Goal: Task Accomplishment & Management: Use online tool/utility

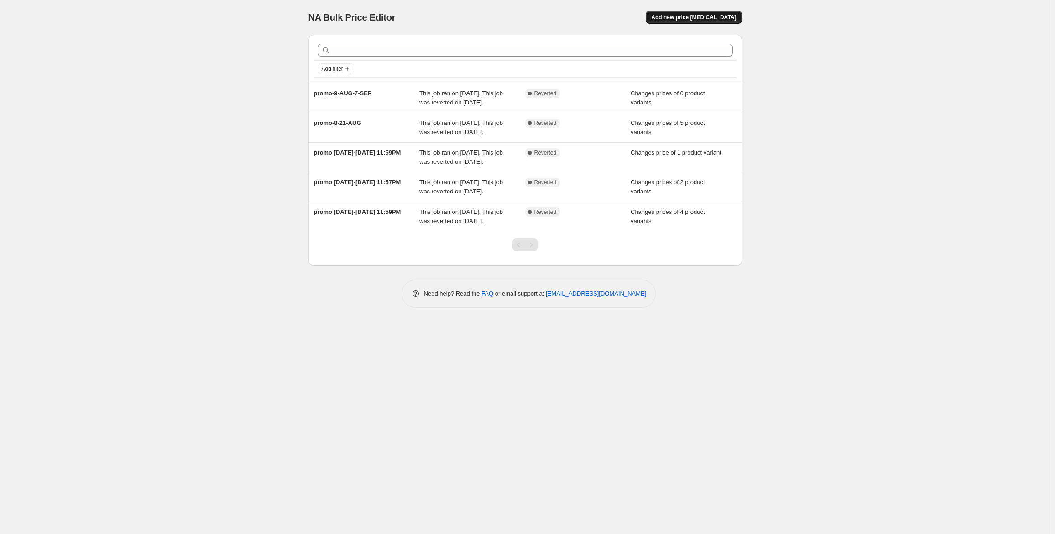
click at [698, 20] on span "Add new price [MEDICAL_DATA]" at bounding box center [693, 17] width 85 height 7
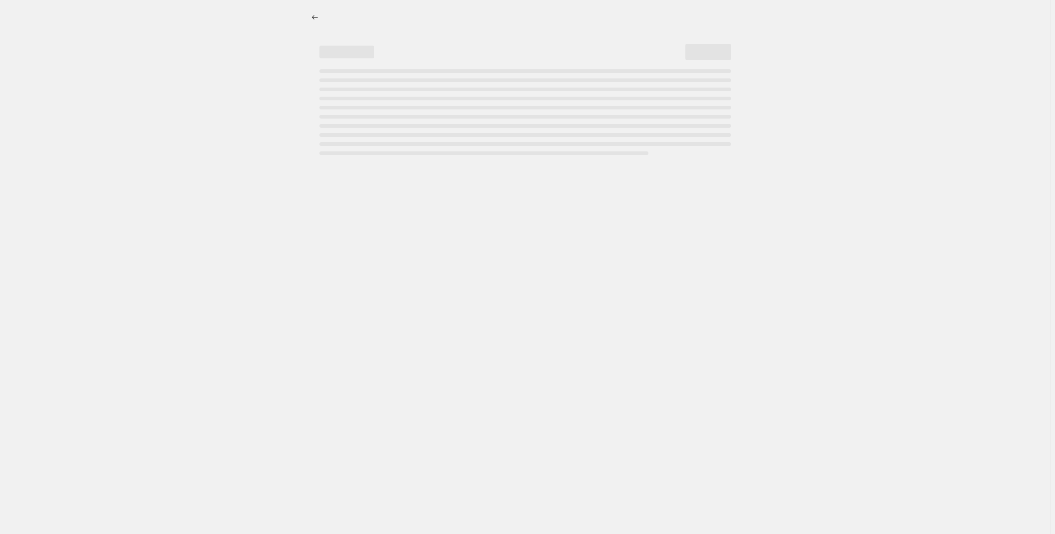
select select "percentage"
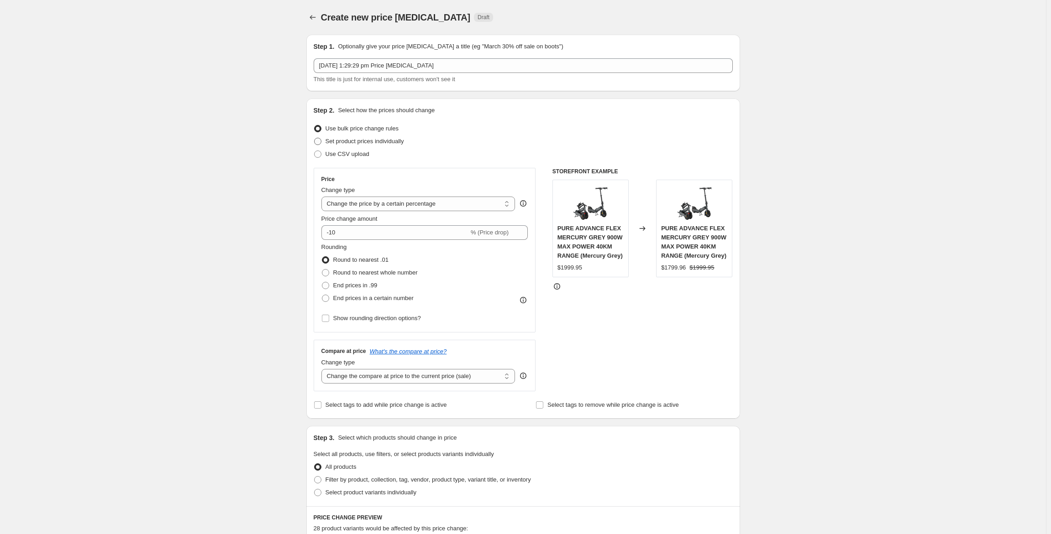
click at [321, 141] on span at bounding box center [317, 141] width 7 height 7
click at [314, 138] on input "Set product prices individually" at bounding box center [314, 138] width 0 height 0
radio input "true"
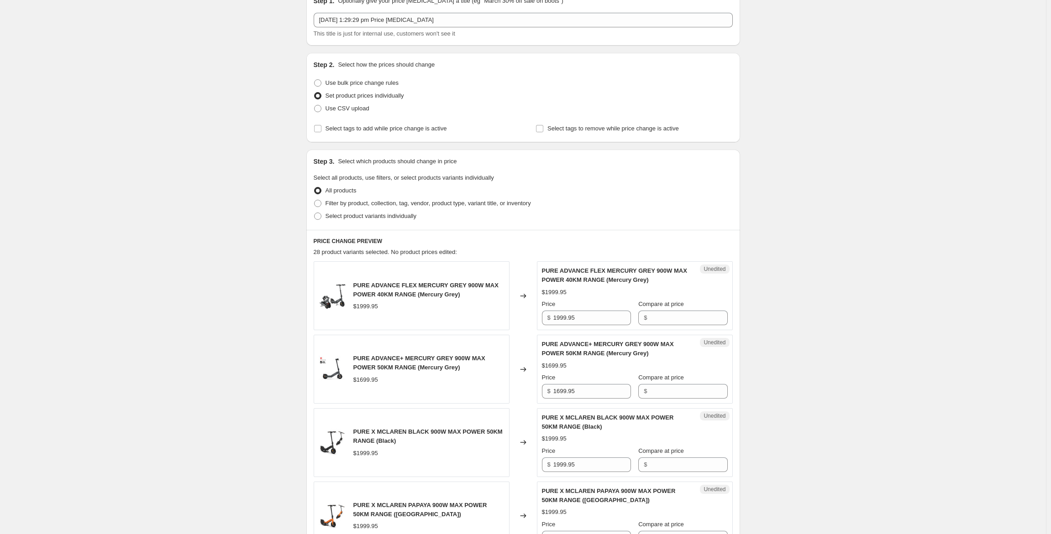
scroll to position [91, 0]
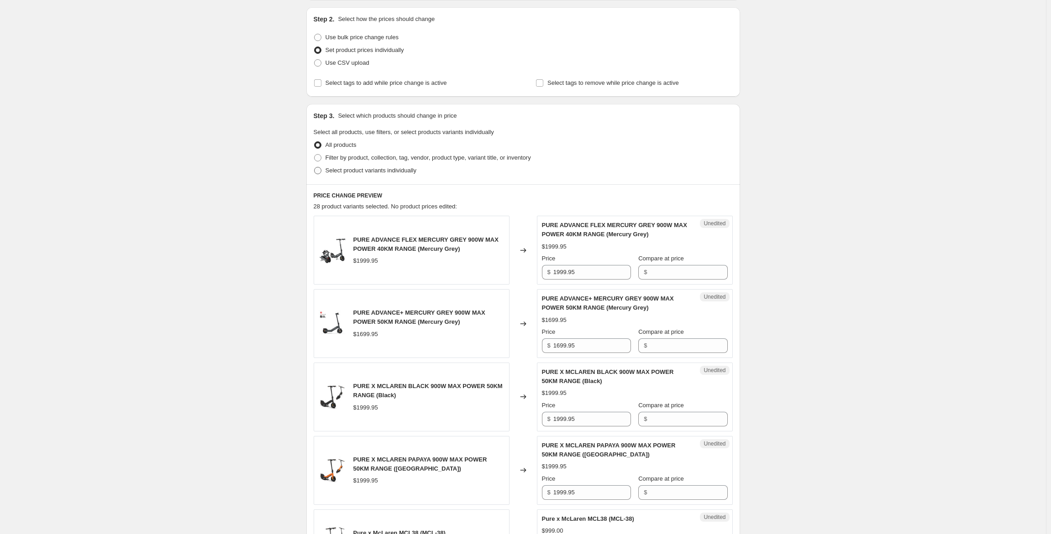
click at [318, 170] on span at bounding box center [317, 170] width 7 height 7
click at [314, 167] on input "Select product variants individually" at bounding box center [314, 167] width 0 height 0
radio input "true"
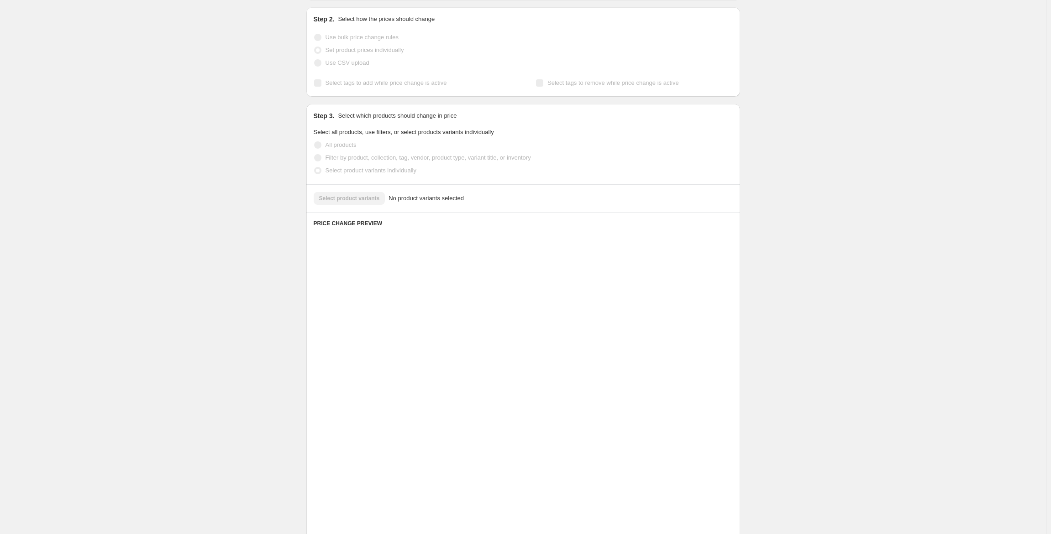
scroll to position [0, 0]
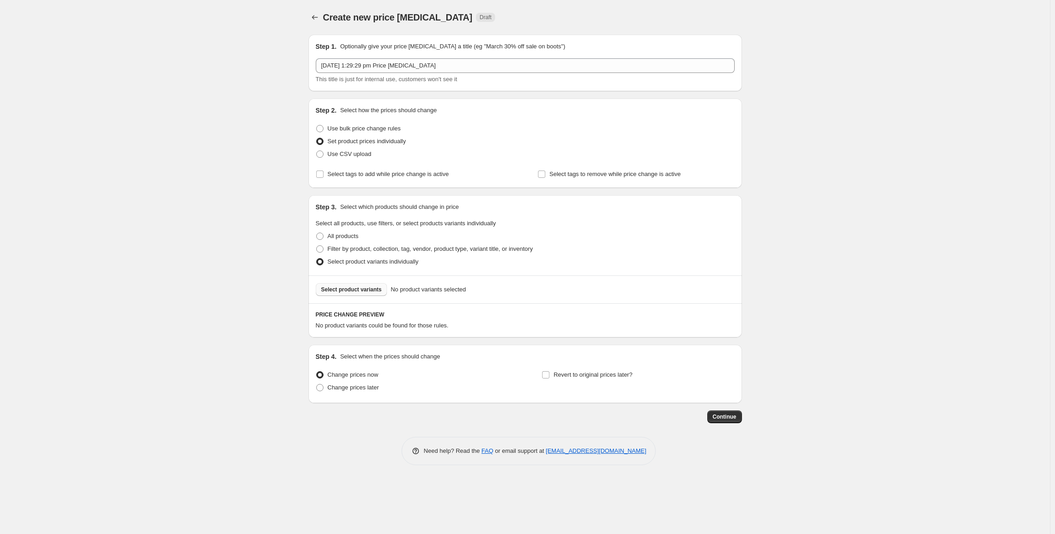
click at [339, 287] on span "Select product variants" at bounding box center [351, 289] width 61 height 7
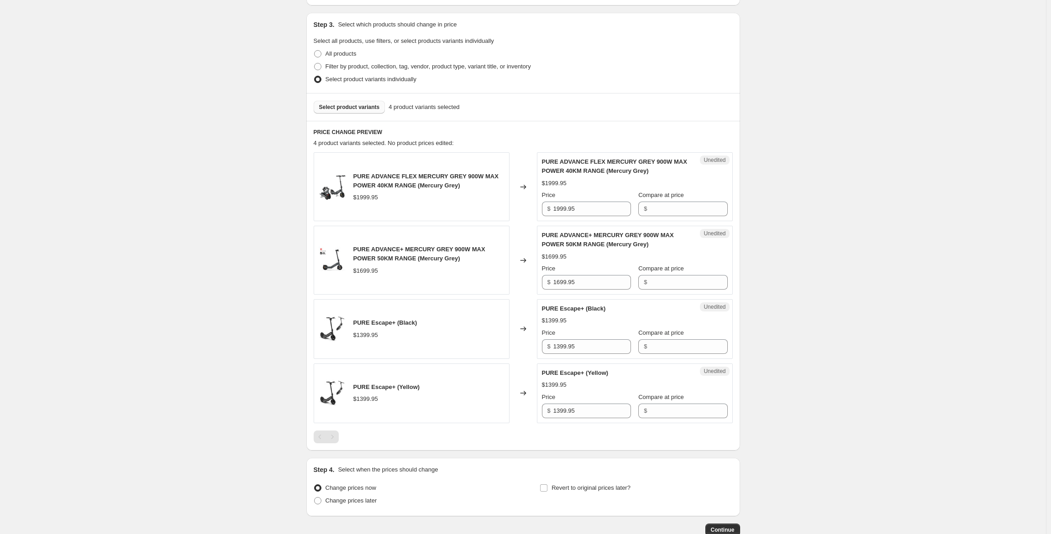
scroll to position [241, 0]
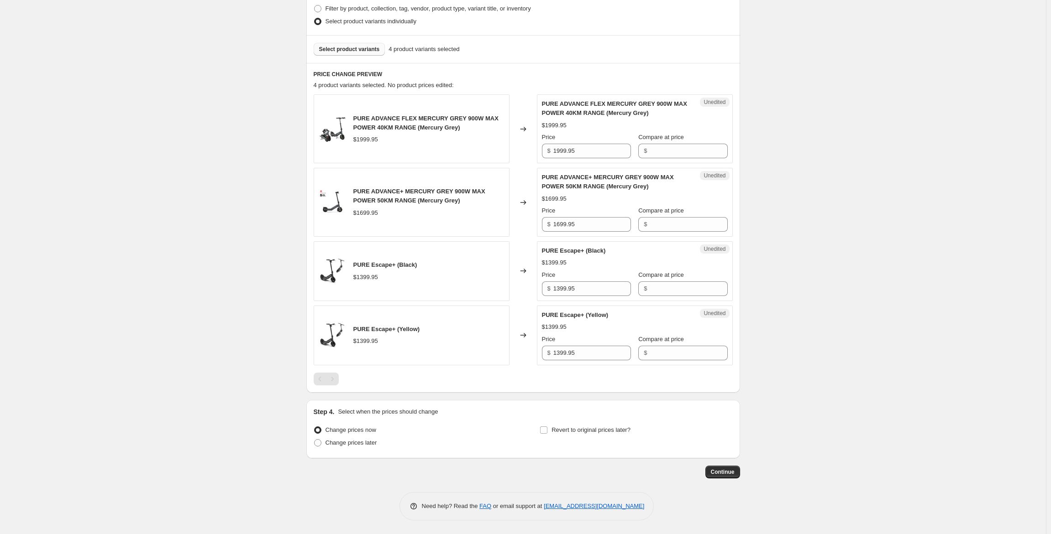
drag, startPoint x: 834, startPoint y: 127, endPoint x: 716, endPoint y: 115, distance: 118.9
click at [834, 127] on div "Create new price [MEDICAL_DATA]. This page is ready Create new price [MEDICAL_D…" at bounding box center [523, 146] width 1046 height 775
click at [343, 47] on span "Select product variants" at bounding box center [349, 49] width 61 height 7
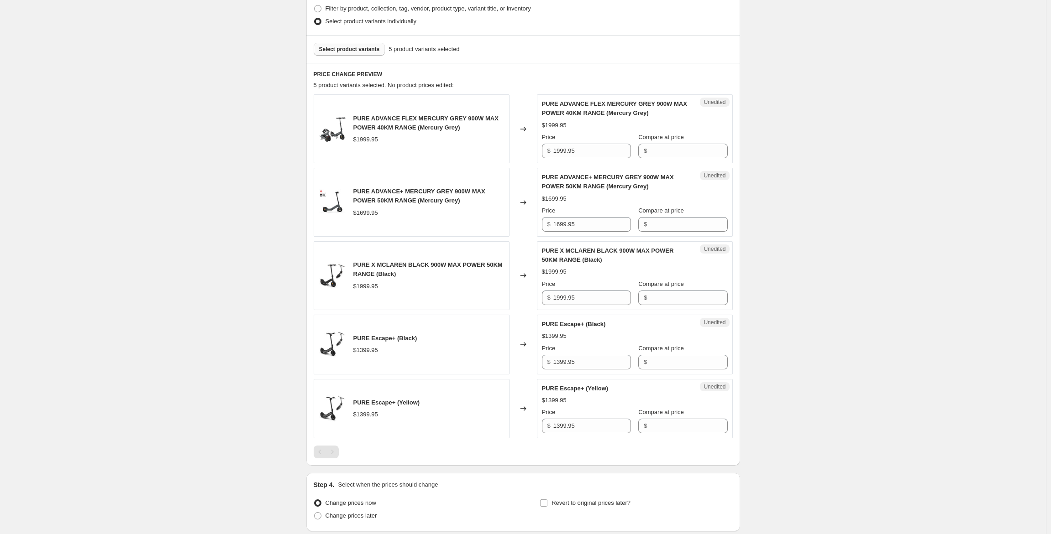
drag, startPoint x: 889, startPoint y: 147, endPoint x: 629, endPoint y: 108, distance: 263.6
click at [889, 147] on div "Create new price [MEDICAL_DATA]. This page is ready Create new price [MEDICAL_D…" at bounding box center [523, 183] width 1046 height 848
click at [334, 49] on span "Select product variants" at bounding box center [349, 49] width 61 height 7
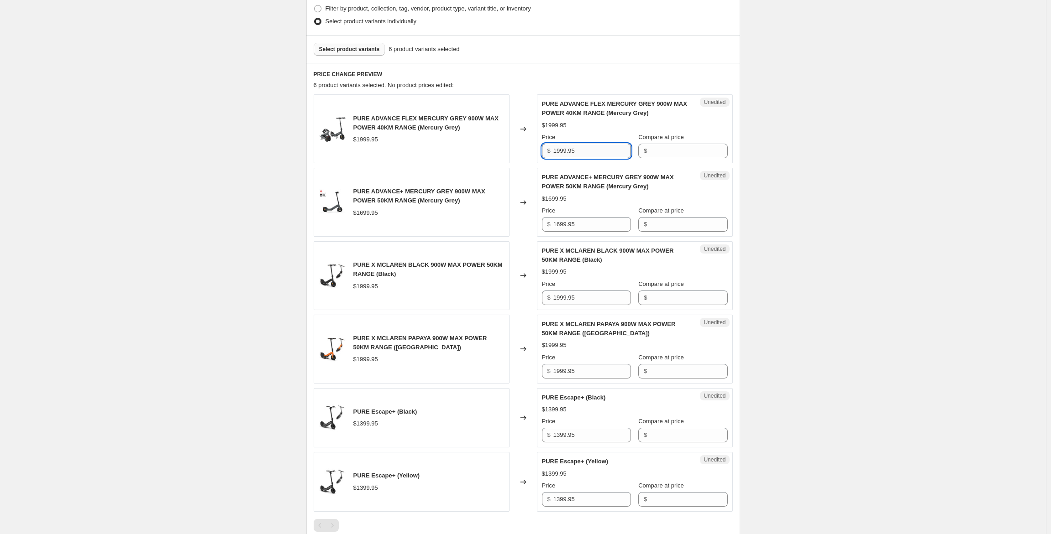
click at [580, 154] on input "1999.95" at bounding box center [592, 151] width 78 height 15
click at [671, 148] on input "Compare at price" at bounding box center [688, 151] width 78 height 15
paste input "1999.95"
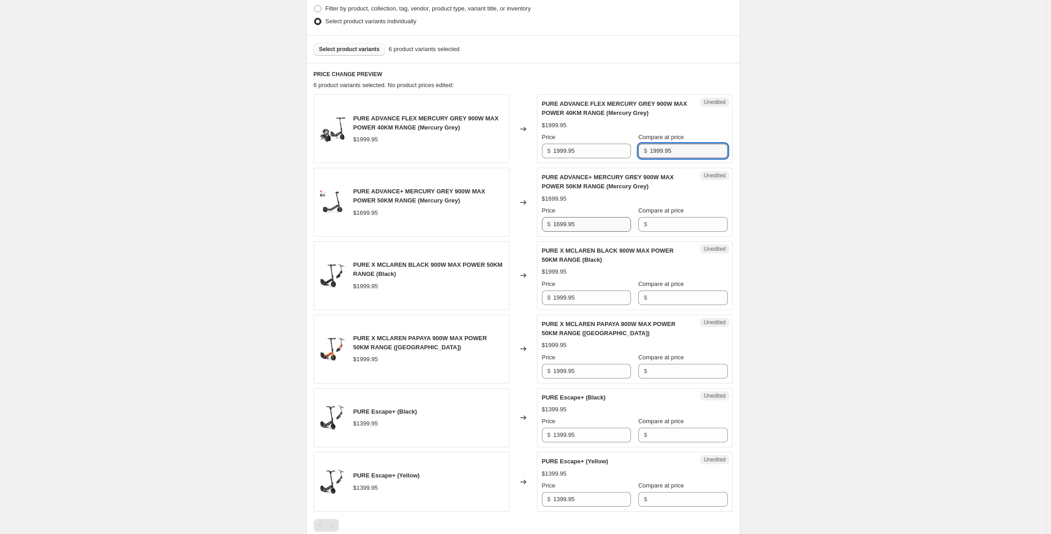
type input "1999.95"
click at [592, 224] on input "1699.95" at bounding box center [592, 224] width 78 height 15
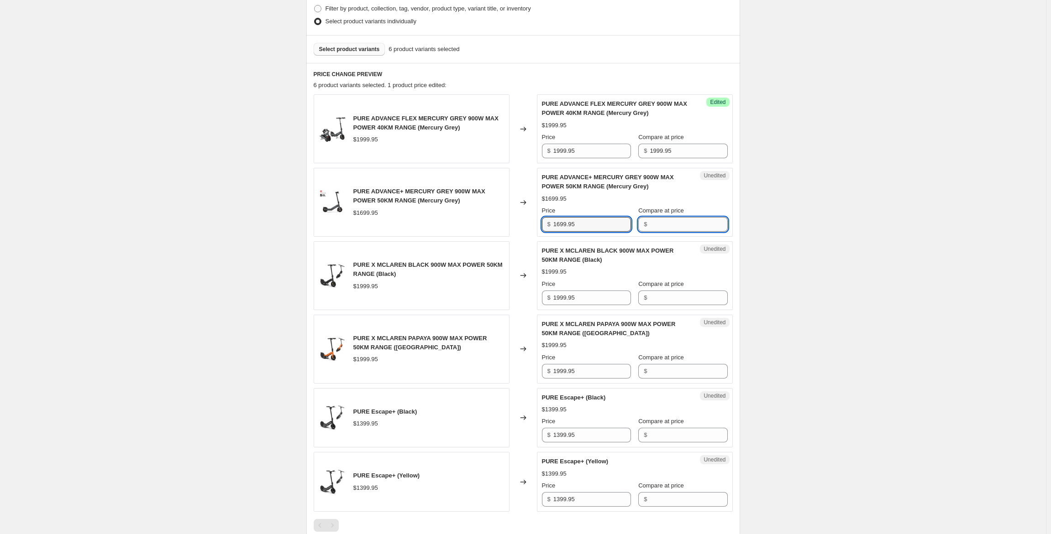
click at [659, 226] on input "Compare at price" at bounding box center [688, 224] width 78 height 15
paste input "1699.95"
type input "1699.95"
click at [584, 298] on input "1999.95" at bounding box center [592, 298] width 78 height 15
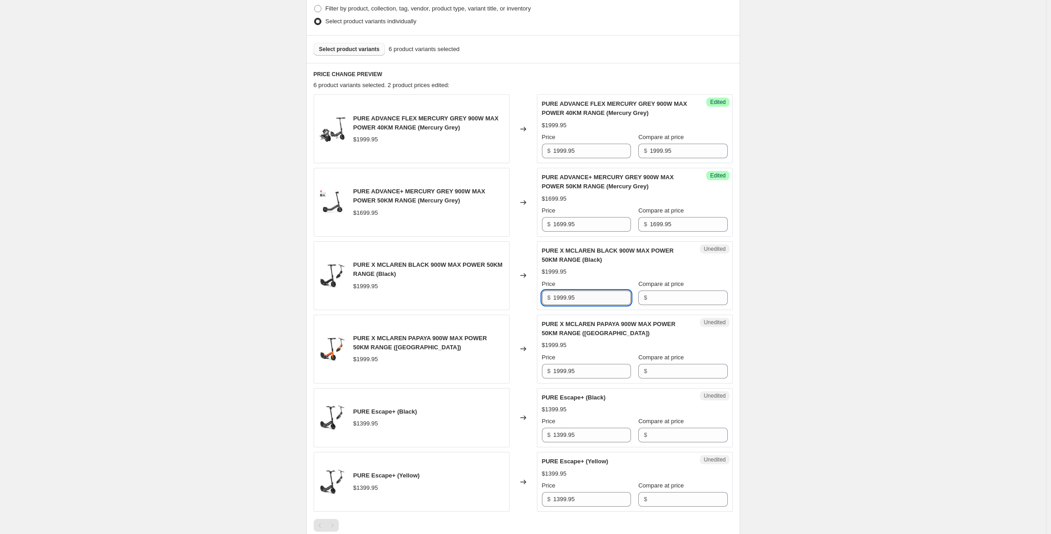
click at [585, 298] on input "1999.95" at bounding box center [592, 298] width 78 height 15
click at [591, 297] on input "1999.95" at bounding box center [592, 298] width 78 height 15
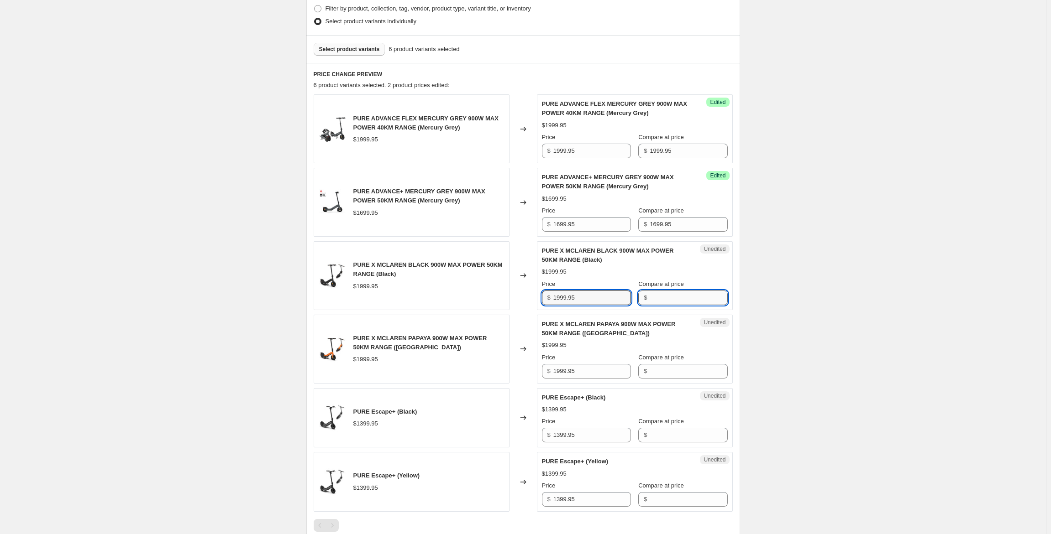
click at [672, 294] on input "Compare at price" at bounding box center [688, 298] width 78 height 15
paste input "1999.95"
type input "1999.95"
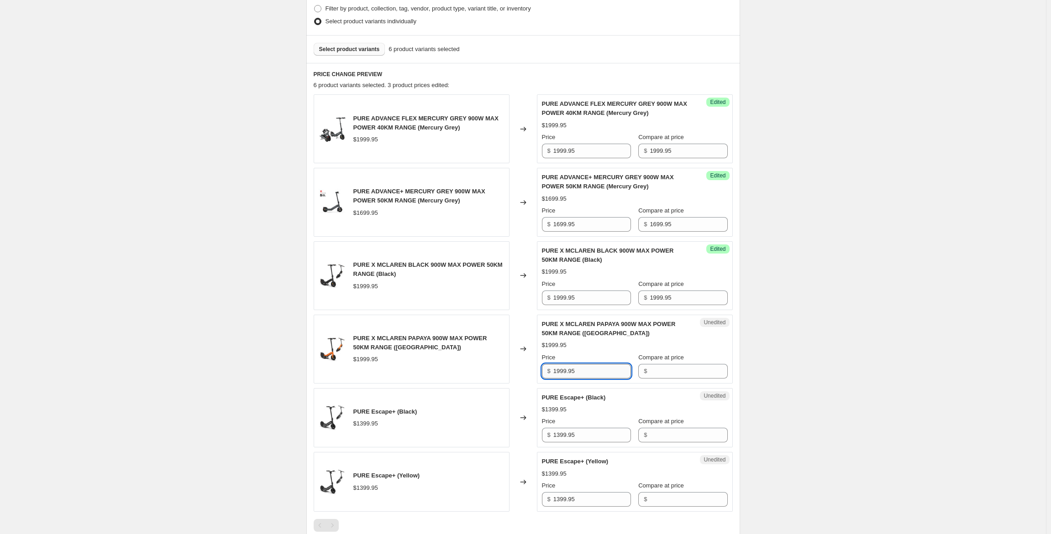
click at [579, 373] on input "1999.95" at bounding box center [592, 371] width 78 height 15
click at [662, 369] on input "Compare at price" at bounding box center [688, 371] width 78 height 15
paste input "1999.95"
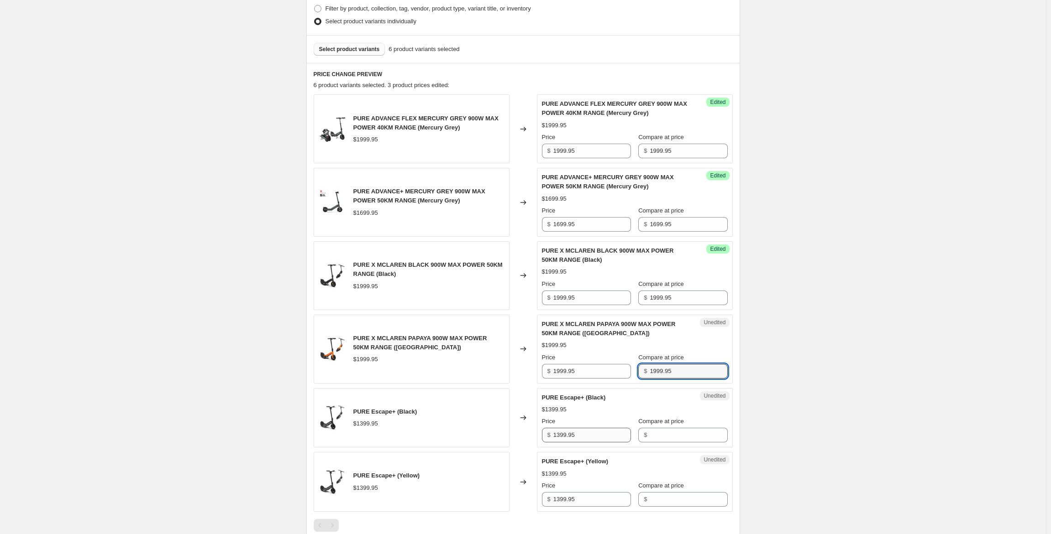
type input "1999.95"
click at [573, 437] on input "1399.95" at bounding box center [592, 435] width 78 height 15
click at [663, 436] on input "Compare at price" at bounding box center [688, 435] width 78 height 15
paste input "1399.95"
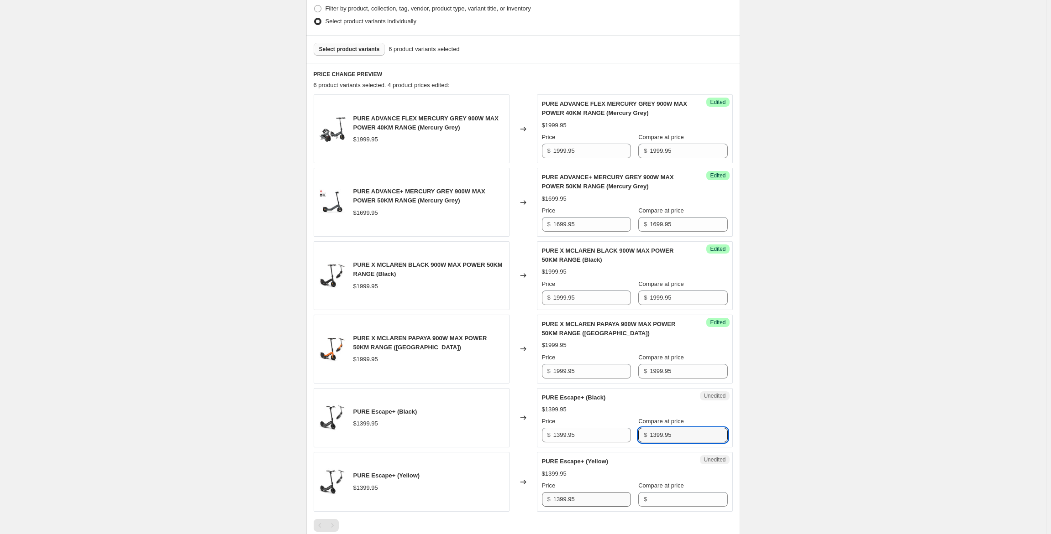
type input "1399.95"
click at [581, 501] on input "1399.95" at bounding box center [592, 499] width 78 height 15
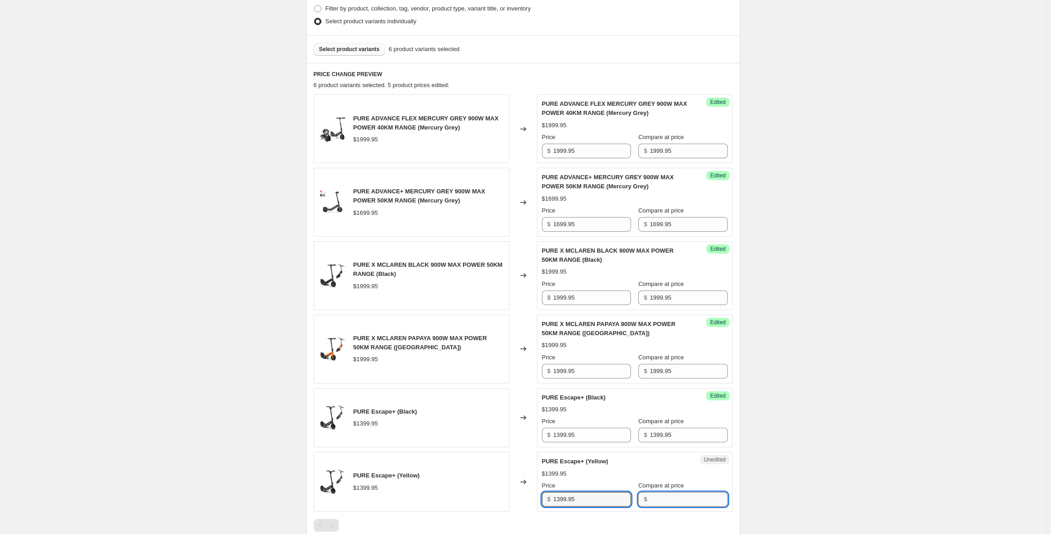
click at [670, 492] on input "Compare at price" at bounding box center [688, 499] width 78 height 15
paste input "1399.95"
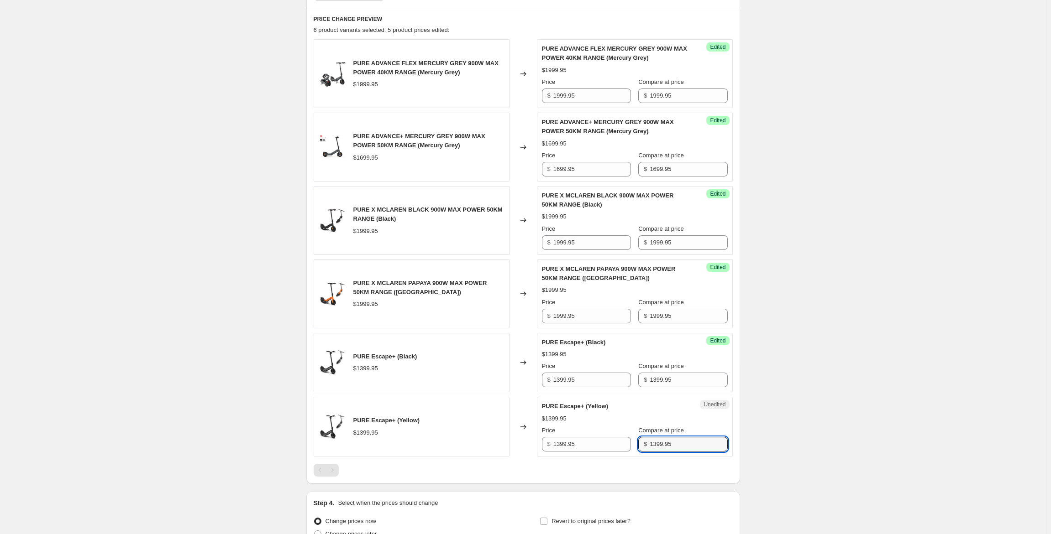
scroll to position [250, 0]
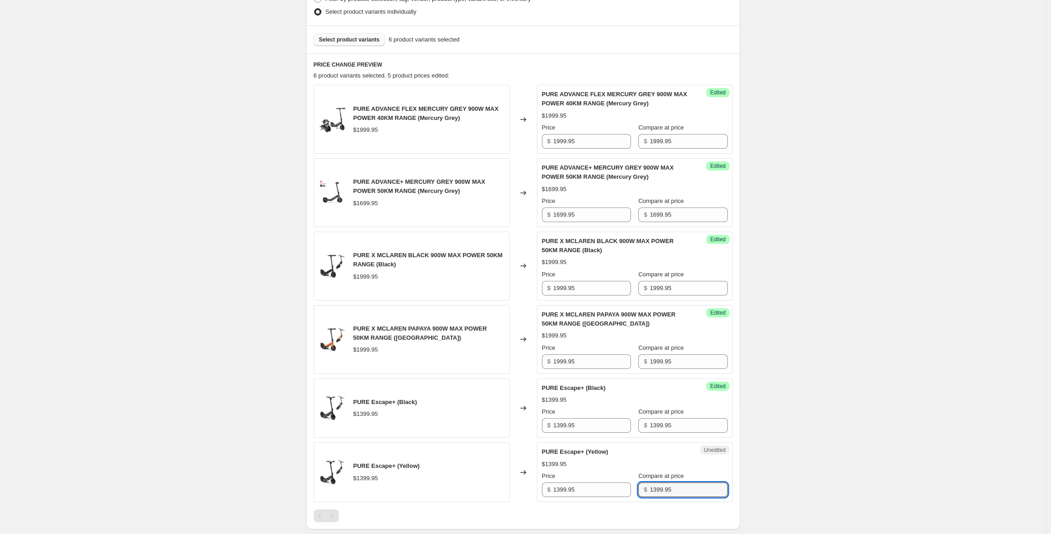
type input "1399.95"
click at [563, 140] on input "1999.95" at bounding box center [592, 141] width 78 height 15
paste input ",699.96"
type input "1999.95"
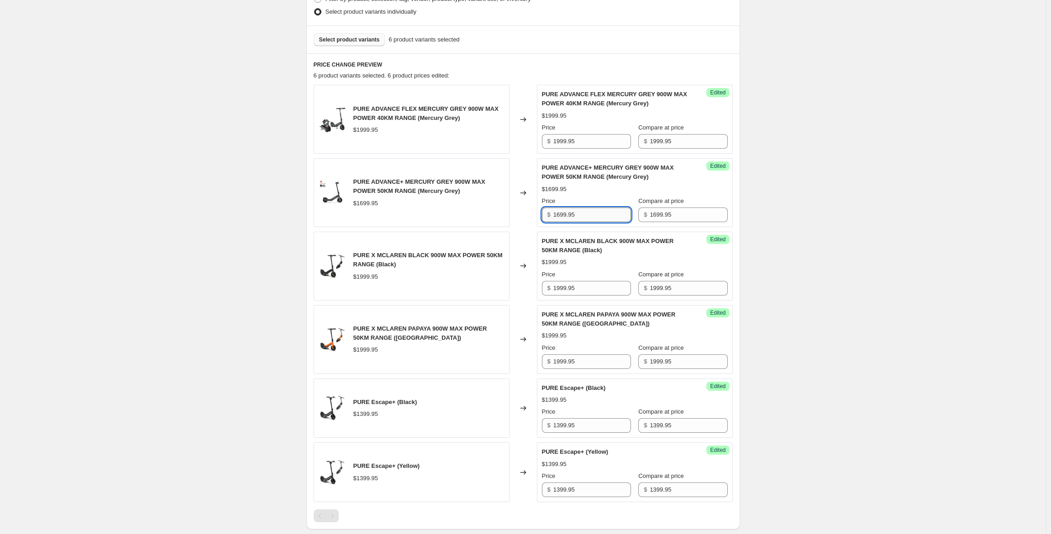
click at [571, 215] on input "1699.95" at bounding box center [592, 215] width 78 height 15
paste input ",4"
type input "1699.95"
click at [570, 289] on input "1999.95" at bounding box center [592, 288] width 78 height 15
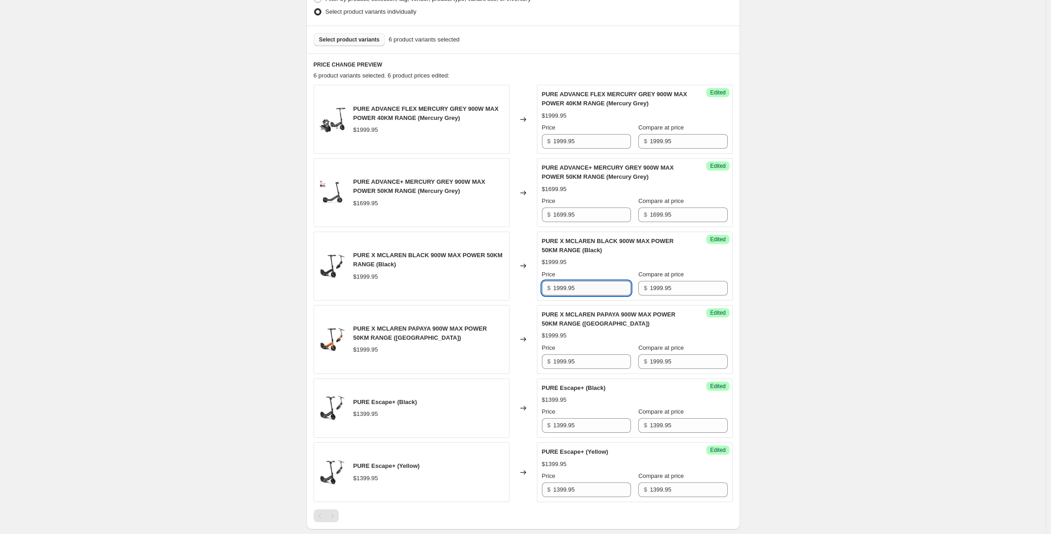
click at [570, 289] on input "1999.95" at bounding box center [592, 288] width 78 height 15
paste input ",699.96"
type input "1999.95"
click at [570, 365] on input "1999.95" at bounding box center [592, 362] width 78 height 15
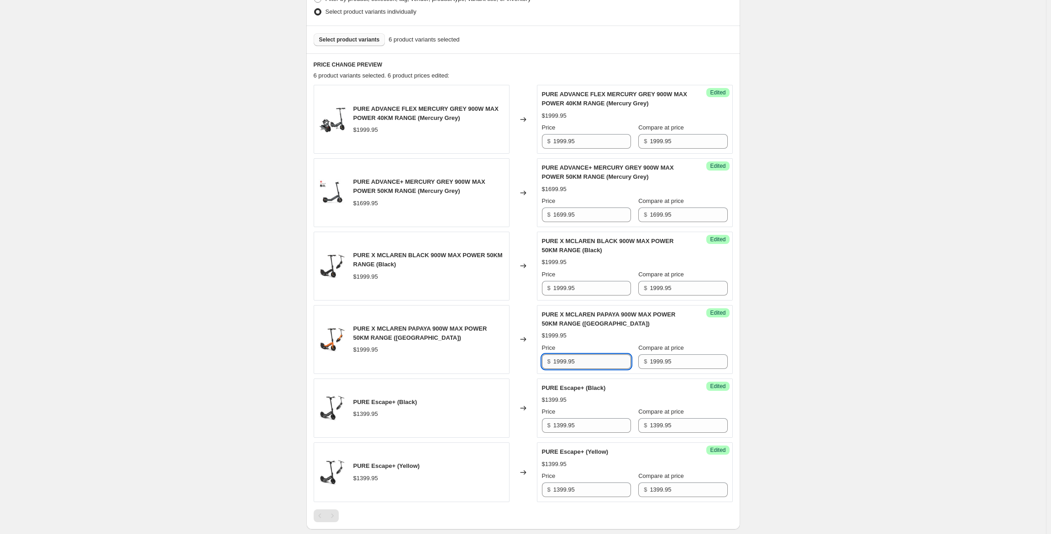
click at [570, 365] on input "1999.95" at bounding box center [592, 362] width 78 height 15
paste input ",699.96"
click at [158, 293] on div "Create new price [MEDICAL_DATA]. This page is ready Create new price [MEDICAL_D…" at bounding box center [523, 210] width 1046 height 921
click at [565, 361] on input "1999.95" at bounding box center [592, 362] width 78 height 15
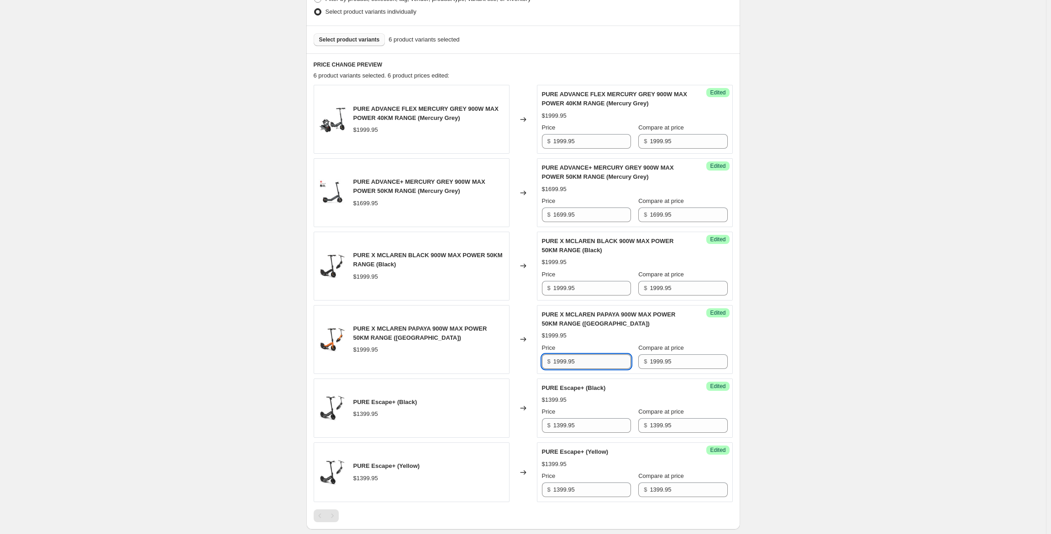
paste input ",699.96"
click at [792, 383] on div "Create new price [MEDICAL_DATA]. This page is ready Create new price [MEDICAL_D…" at bounding box center [523, 210] width 1046 height 921
click at [561, 361] on input "1999.95" at bounding box center [592, 362] width 78 height 15
type input "1699.95"
click at [560, 143] on input "1999.95" at bounding box center [592, 141] width 78 height 15
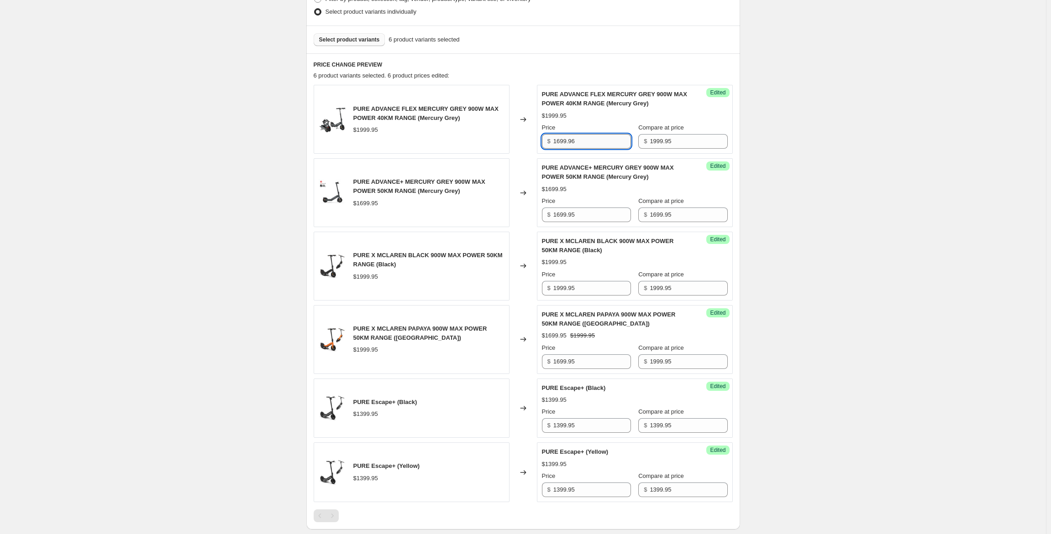
type input "1699.96"
click at [561, 215] on input "1699.95" at bounding box center [592, 215] width 78 height 15
type input "1499.95"
click at [581, 294] on input "1999.95" at bounding box center [592, 288] width 78 height 15
click at [563, 288] on input "1999.95" at bounding box center [592, 288] width 78 height 15
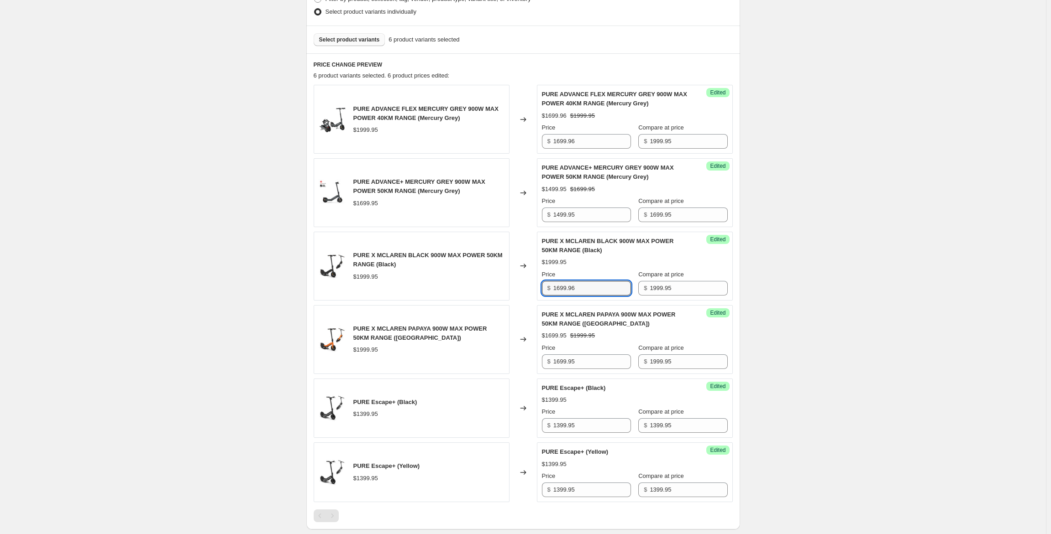
type input "1699.96"
click at [560, 425] on input "1399.95" at bounding box center [592, 425] width 78 height 15
type input "1199.95"
click at [561, 487] on input "1399.95" at bounding box center [592, 490] width 78 height 15
type input "999.95"
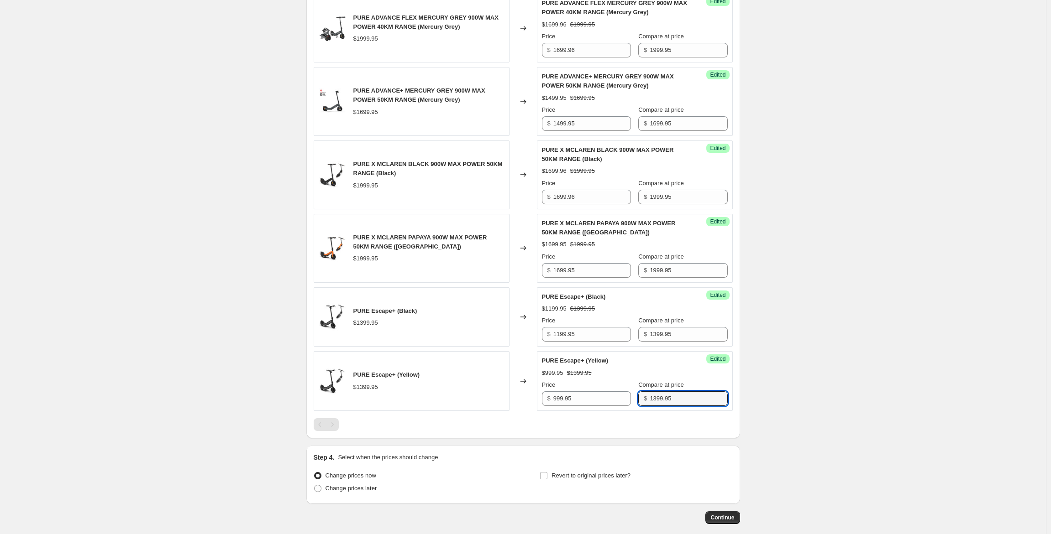
scroll to position [387, 0]
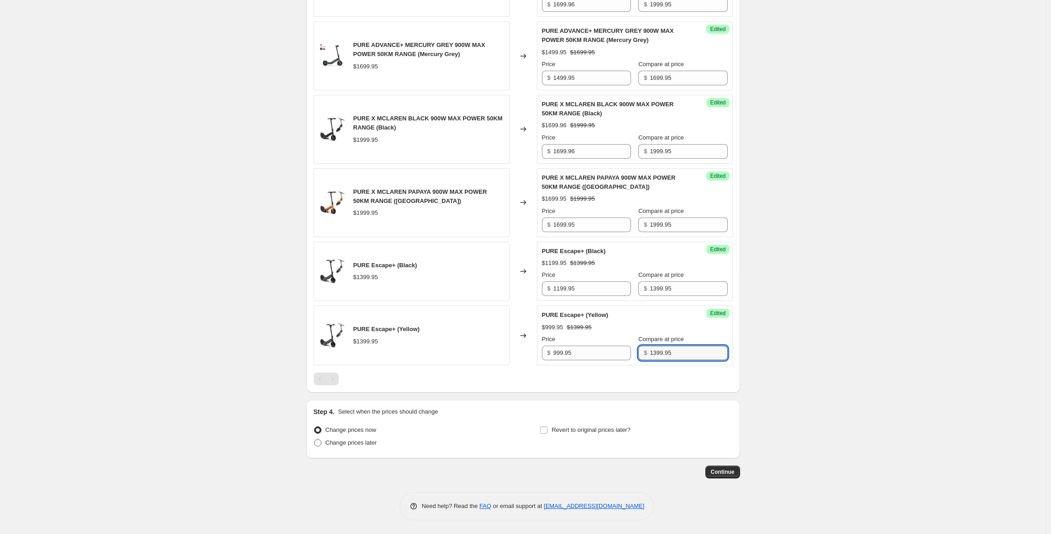
click at [321, 445] on span at bounding box center [317, 442] width 7 height 7
click at [314, 440] on input "Change prices later" at bounding box center [314, 439] width 0 height 0
radio input "true"
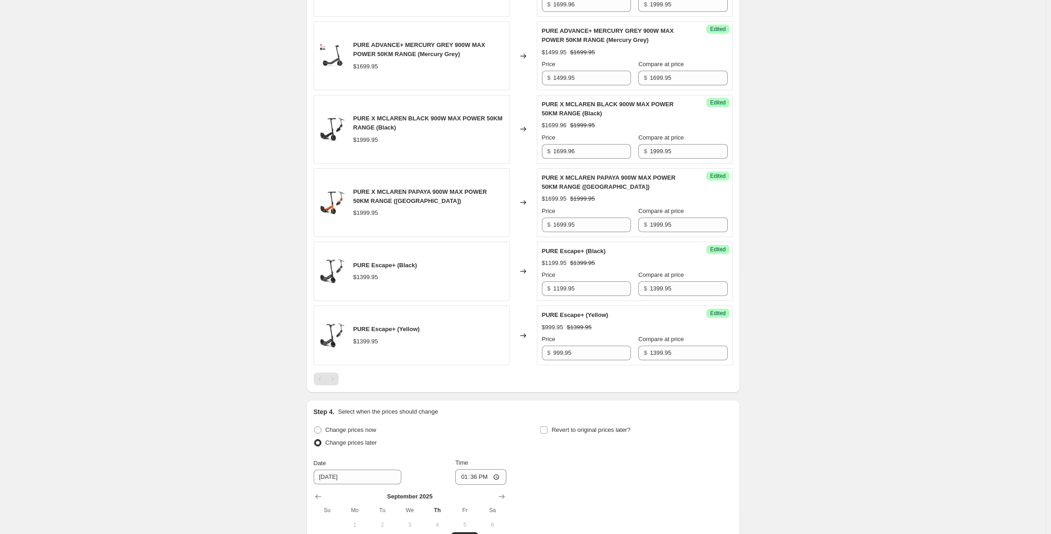
scroll to position [543, 0]
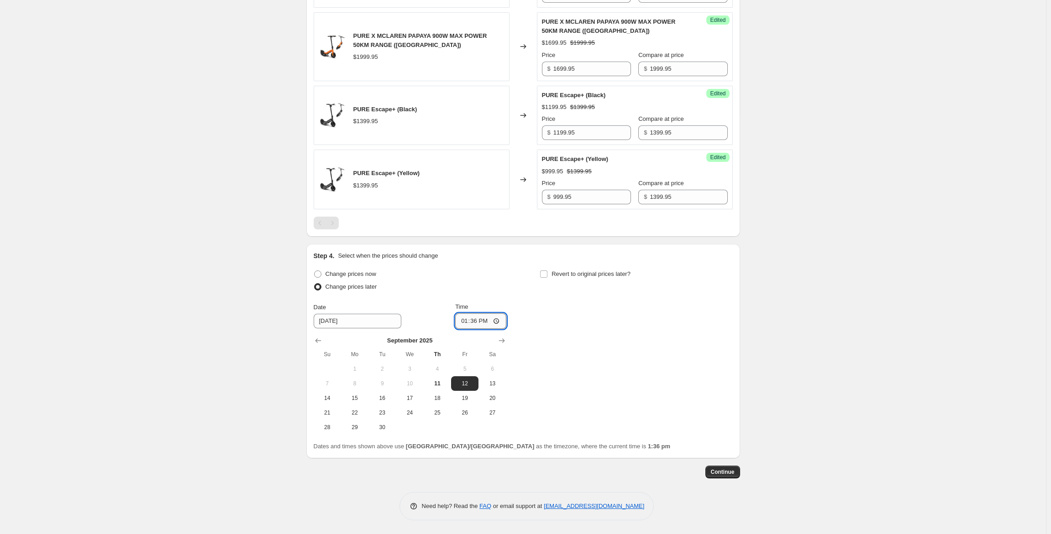
click at [482, 323] on input "13:36" at bounding box center [480, 322] width 51 height 16
click at [476, 322] on input "13:36" at bounding box center [480, 322] width 51 height 16
click at [469, 320] on input "13:36" at bounding box center [480, 322] width 51 height 16
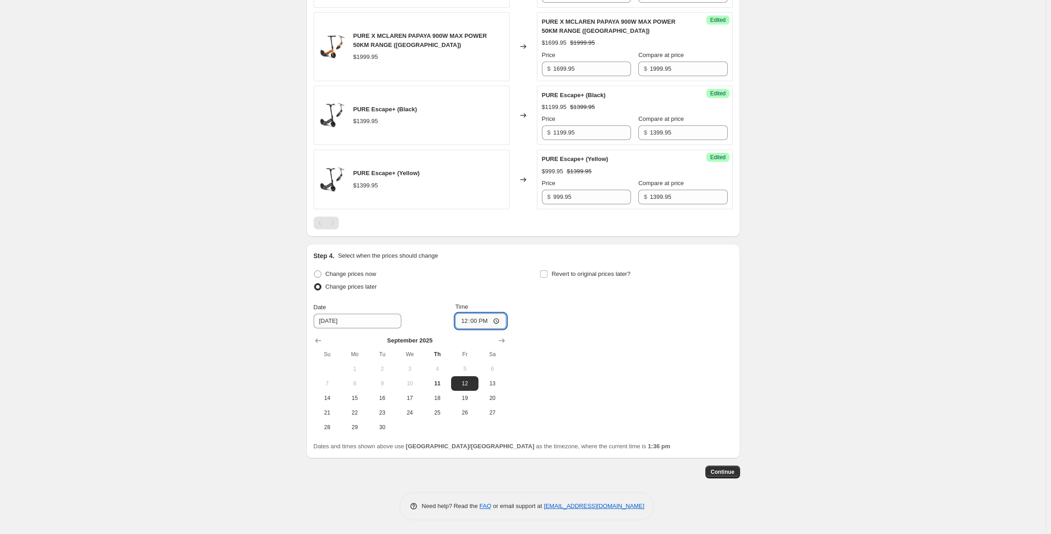
type input "00:00"
click at [619, 361] on div "Change prices now Change prices later Date [DATE] Time 00:00 [DATE] Su Mo Tu We…" at bounding box center [523, 351] width 419 height 167
click at [545, 272] on input "Revert to original prices later?" at bounding box center [543, 274] width 7 height 7
checkbox input "true"
click at [662, 414] on span "25" at bounding box center [663, 412] width 20 height 7
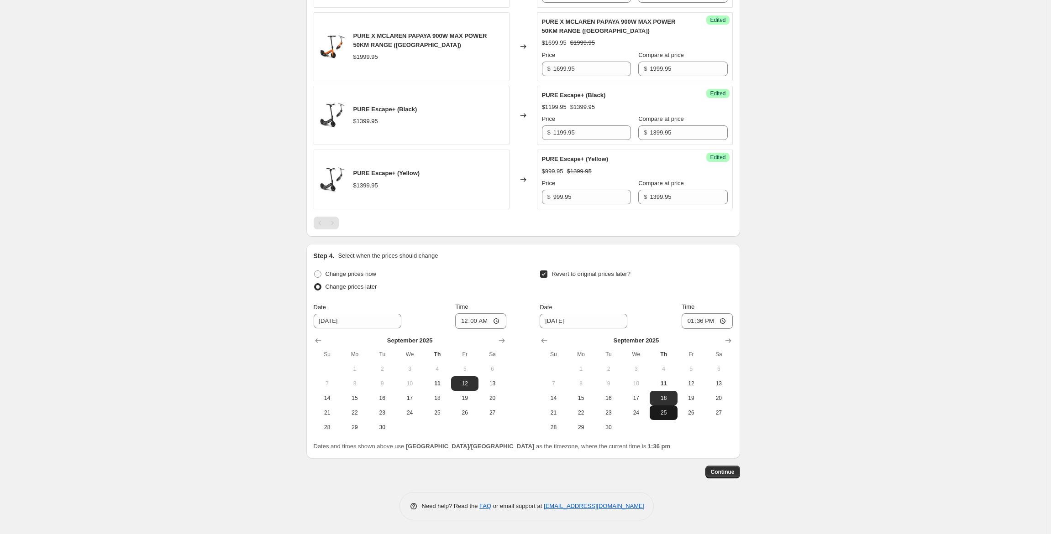
type input "[DATE]"
click at [693, 322] on input "13:36" at bounding box center [706, 322] width 51 height 16
type input "23:59"
click at [724, 473] on span "Continue" at bounding box center [723, 472] width 24 height 7
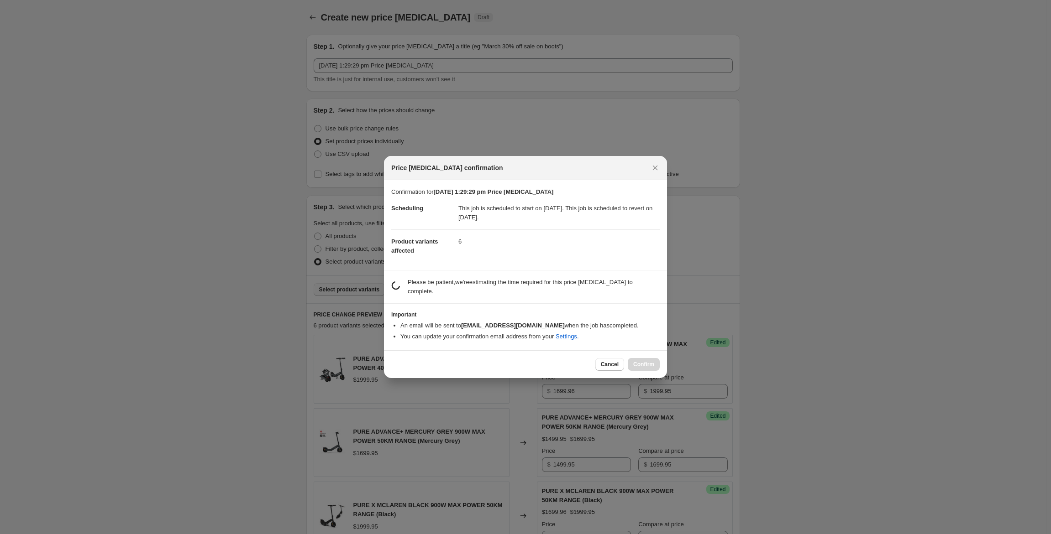
scroll to position [0, 0]
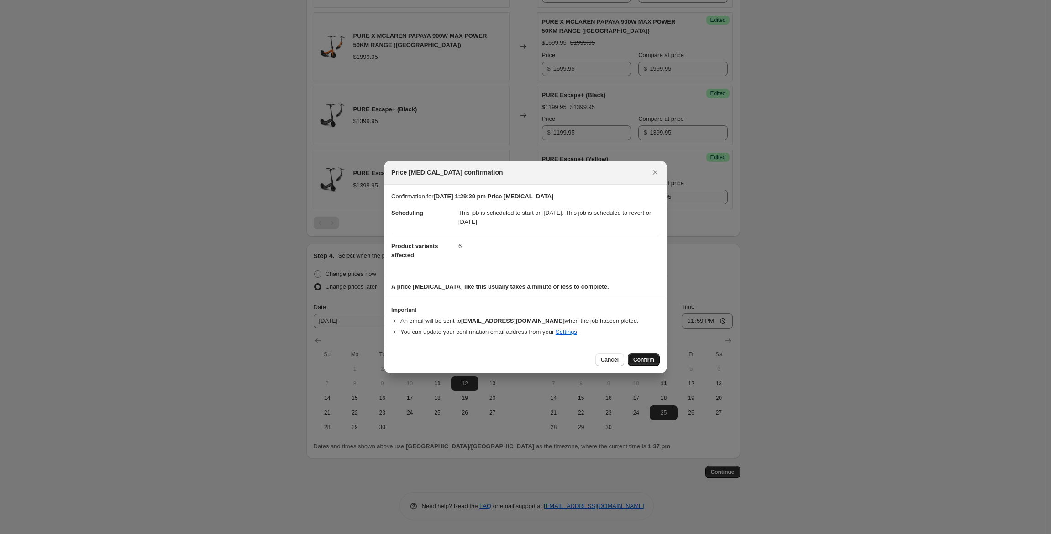
click at [645, 361] on span "Confirm" at bounding box center [643, 359] width 21 height 7
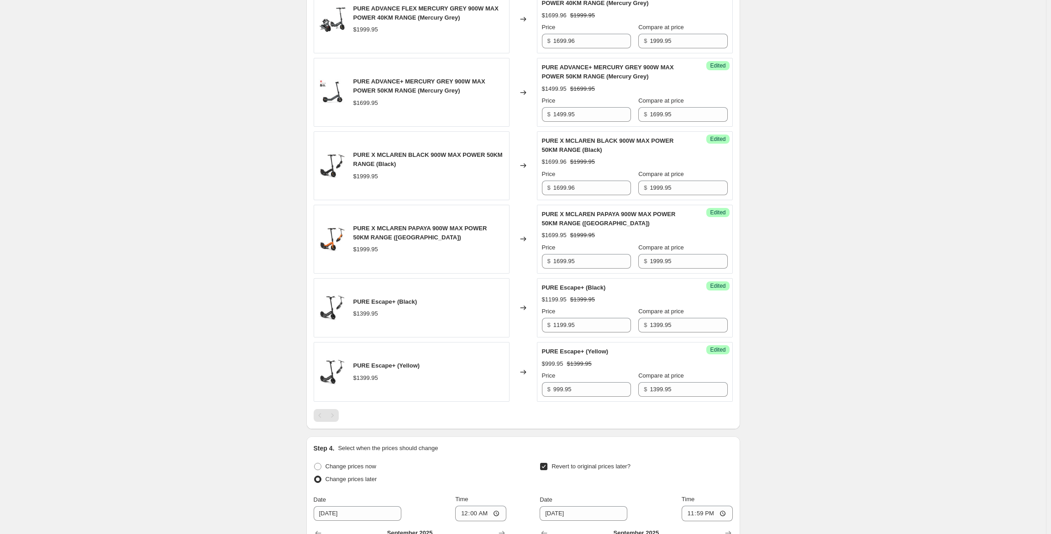
scroll to position [361, 0]
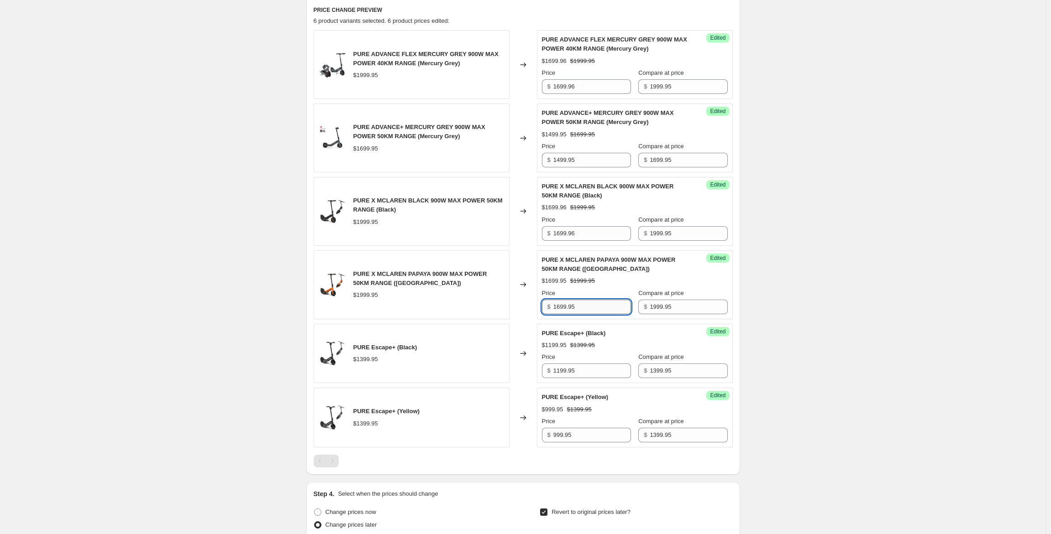
click at [584, 310] on input "1699.95" at bounding box center [592, 307] width 78 height 15
type input "1699.96"
click at [969, 310] on div "[DATE] 1:29:29 pm Price [MEDICAL_DATA]. This page is ready [DATE] 1:29:29 pm Pr…" at bounding box center [523, 205] width 1046 height 1133
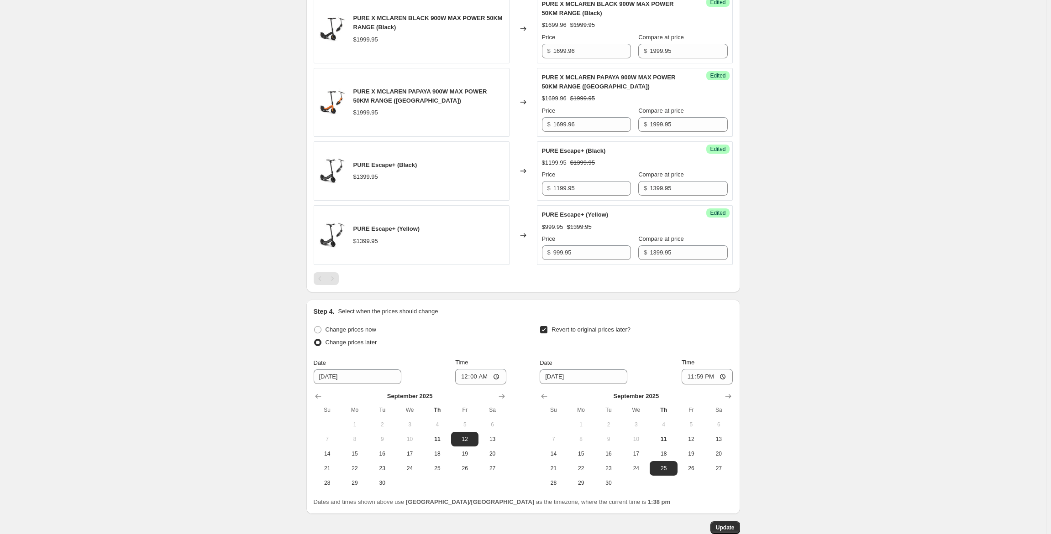
scroll to position [599, 0]
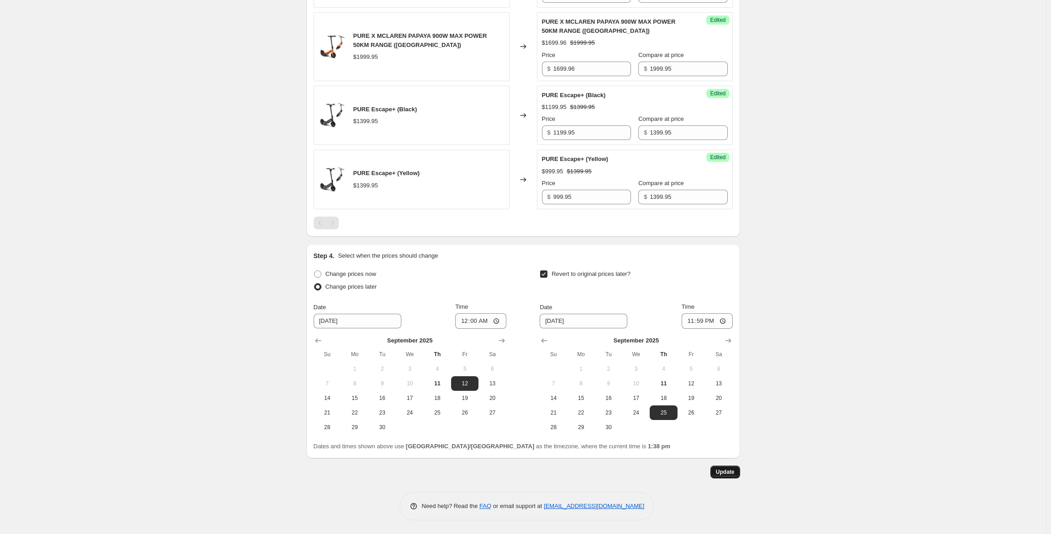
click at [727, 474] on span "Update" at bounding box center [725, 472] width 19 height 7
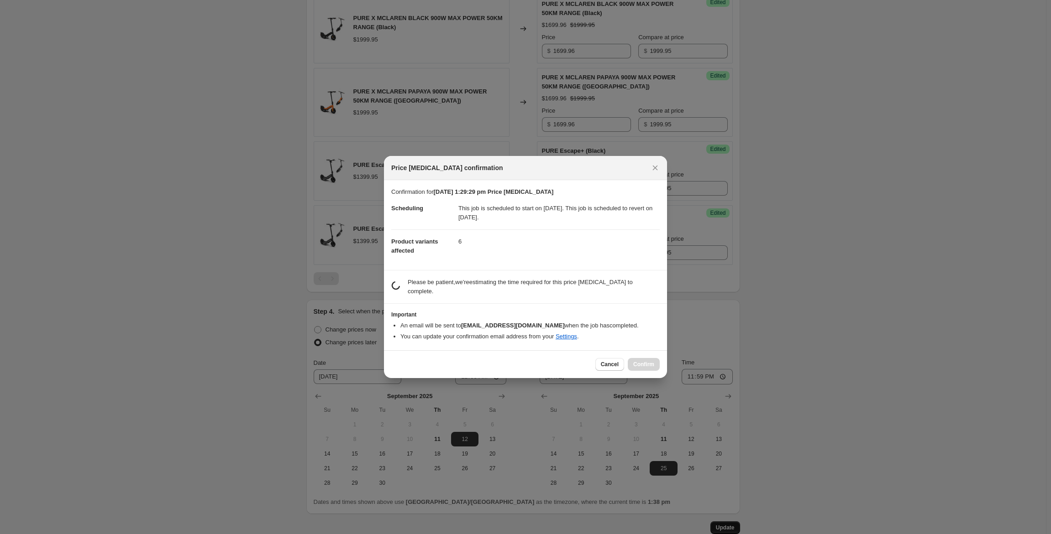
scroll to position [0, 0]
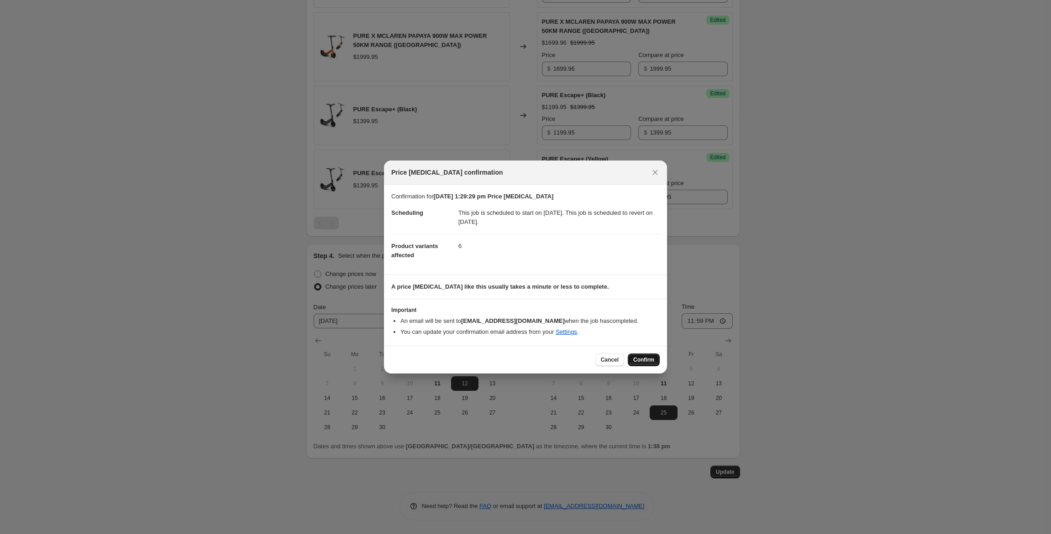
click at [638, 363] on span "Confirm" at bounding box center [643, 359] width 21 height 7
